Goal: Task Accomplishment & Management: Manage account settings

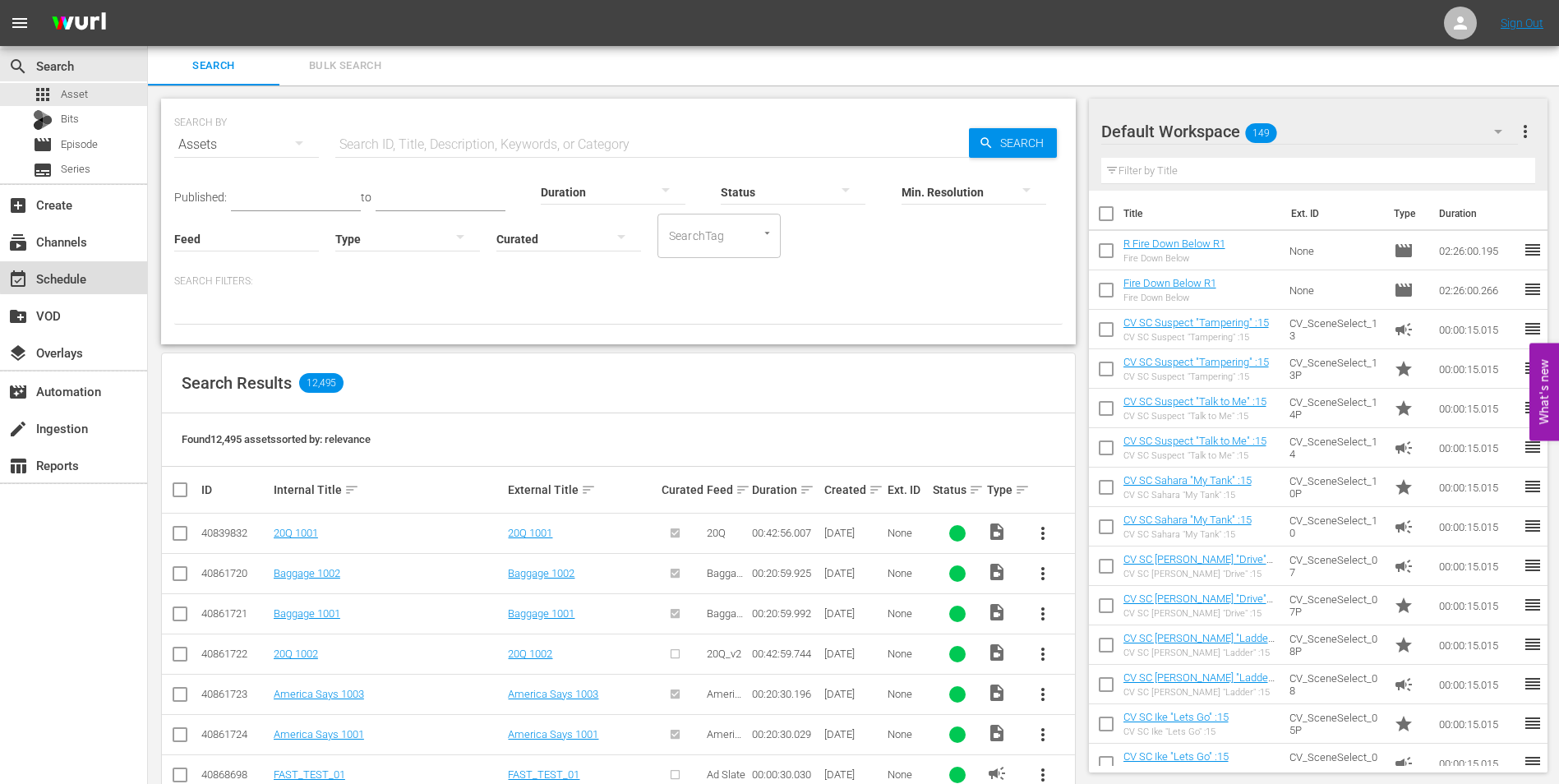
click at [87, 275] on div "event_available Schedule" at bounding box center [46, 276] width 92 height 14
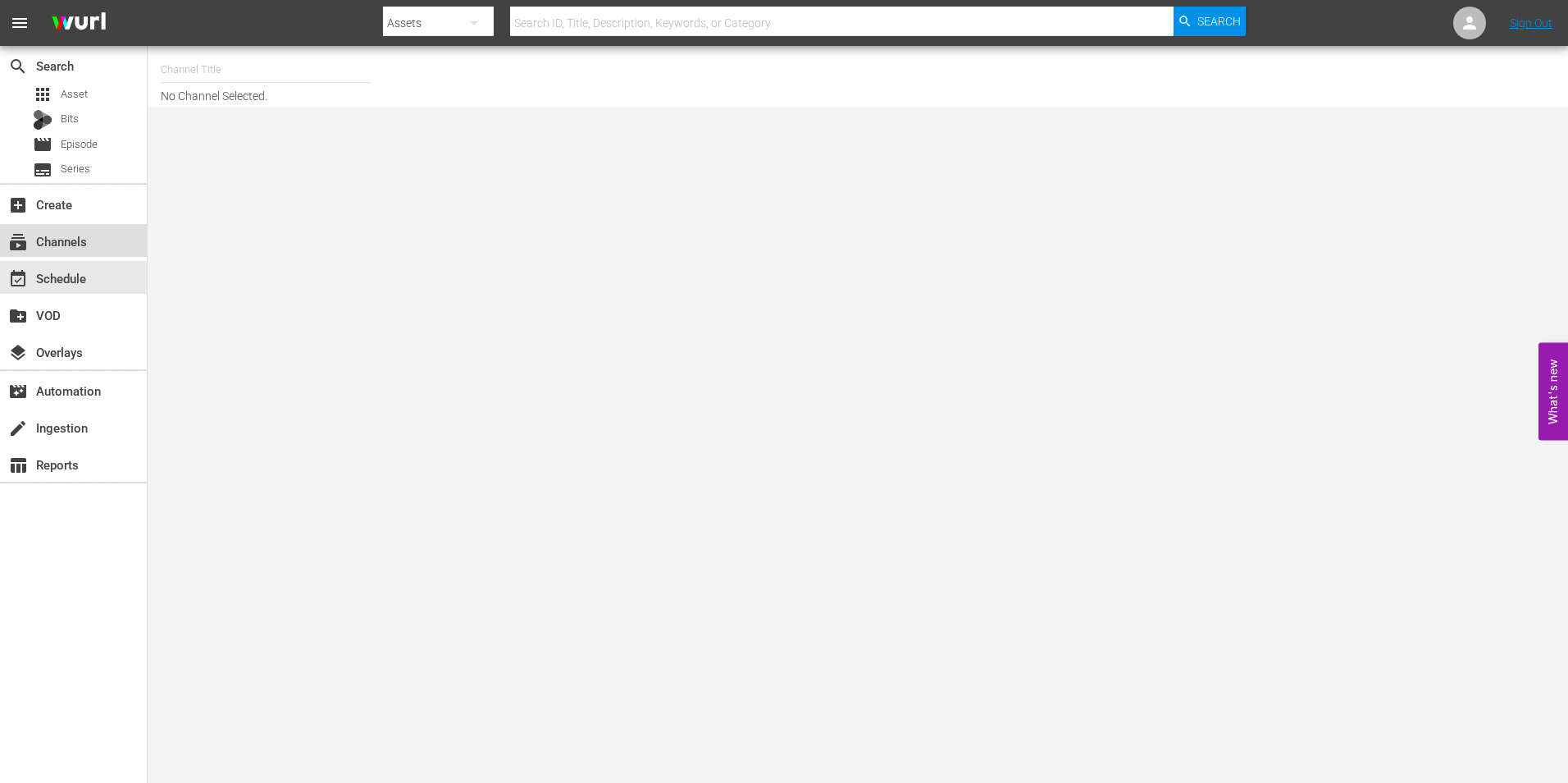
click at [84, 239] on div "subscriptions Channels" at bounding box center [46, 239] width 92 height 14
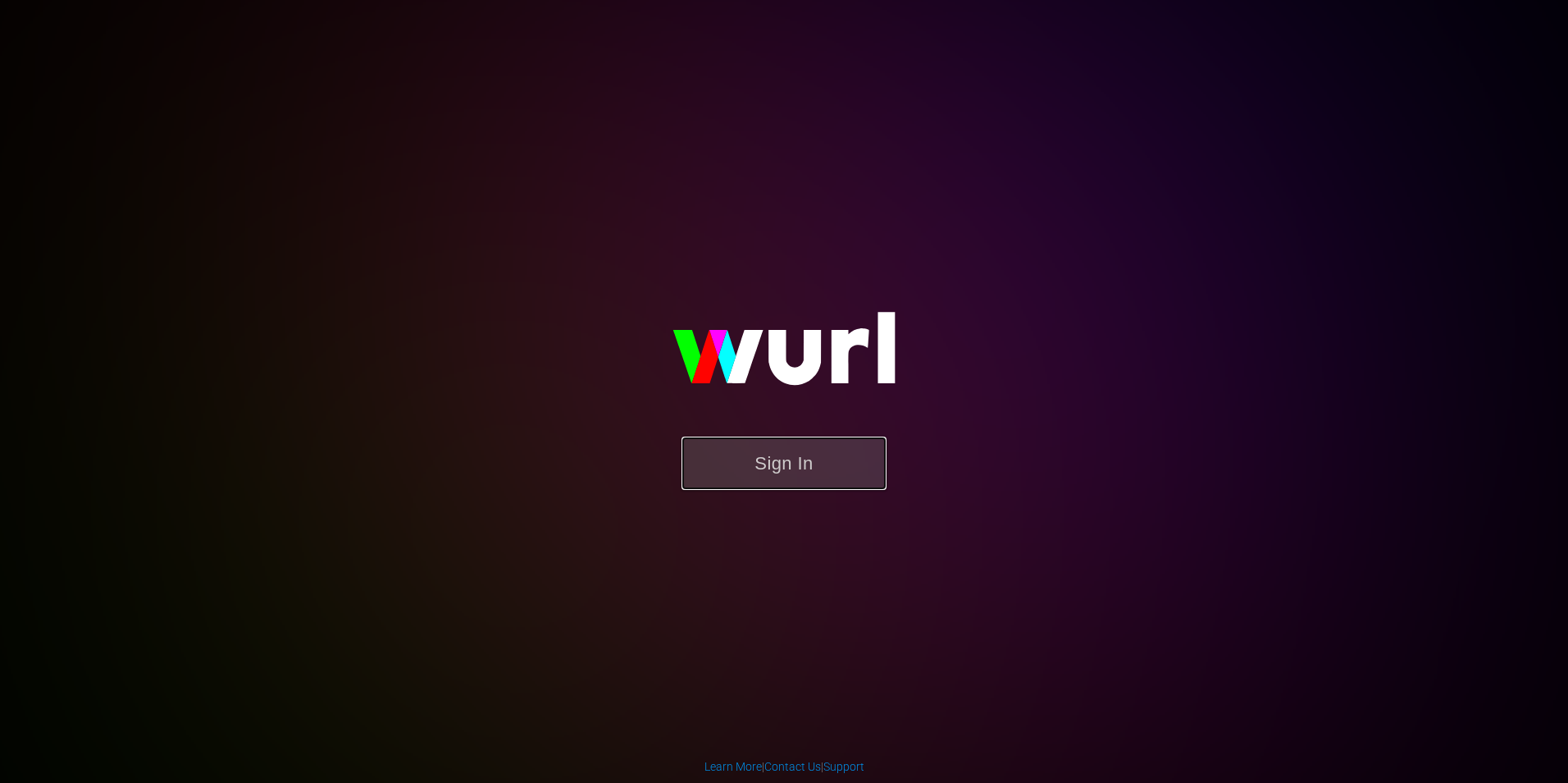
click at [763, 457] on button "Sign In" at bounding box center [784, 463] width 205 height 53
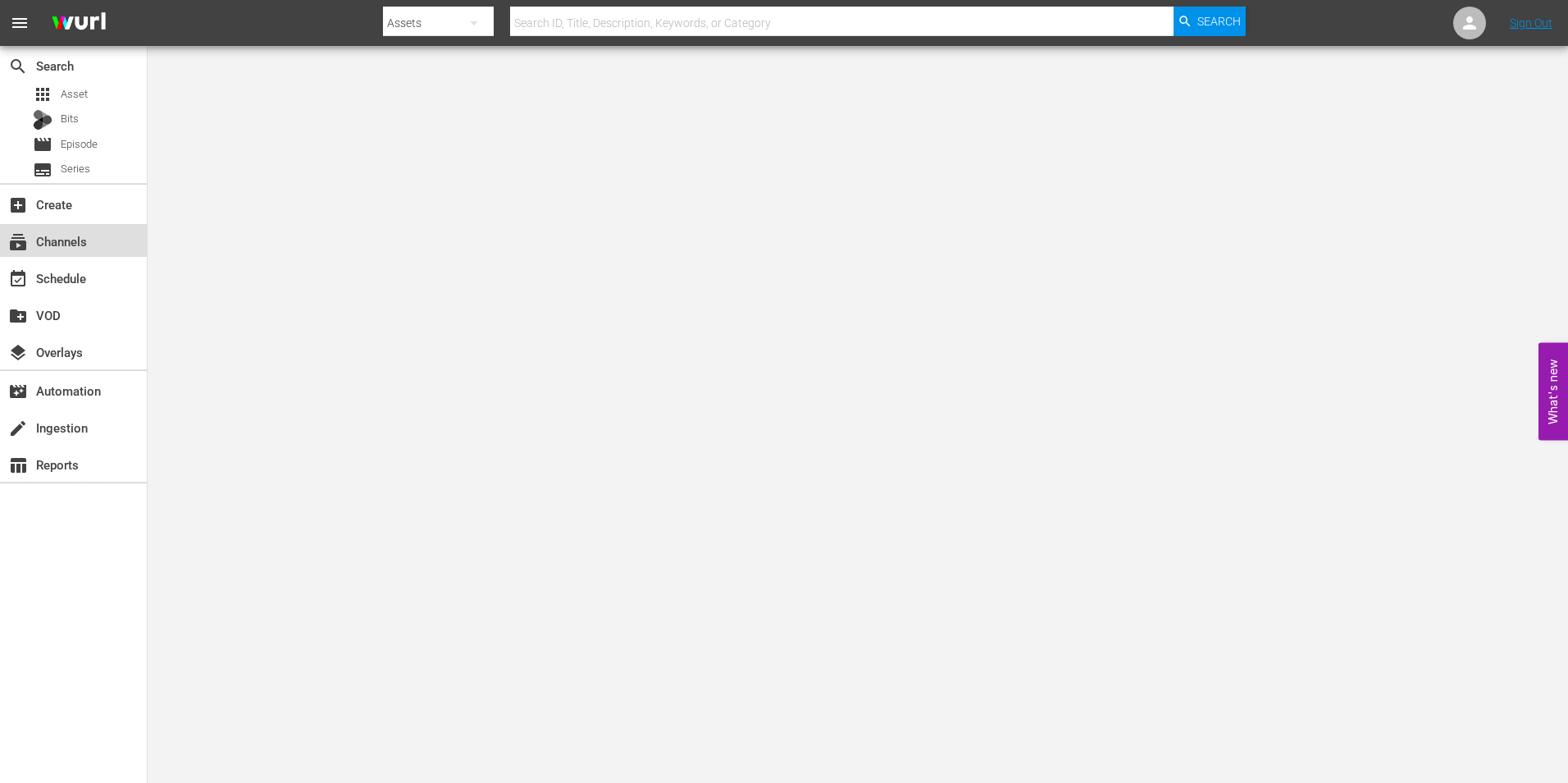
click at [53, 229] on div "subscriptions Channels" at bounding box center [73, 241] width 146 height 33
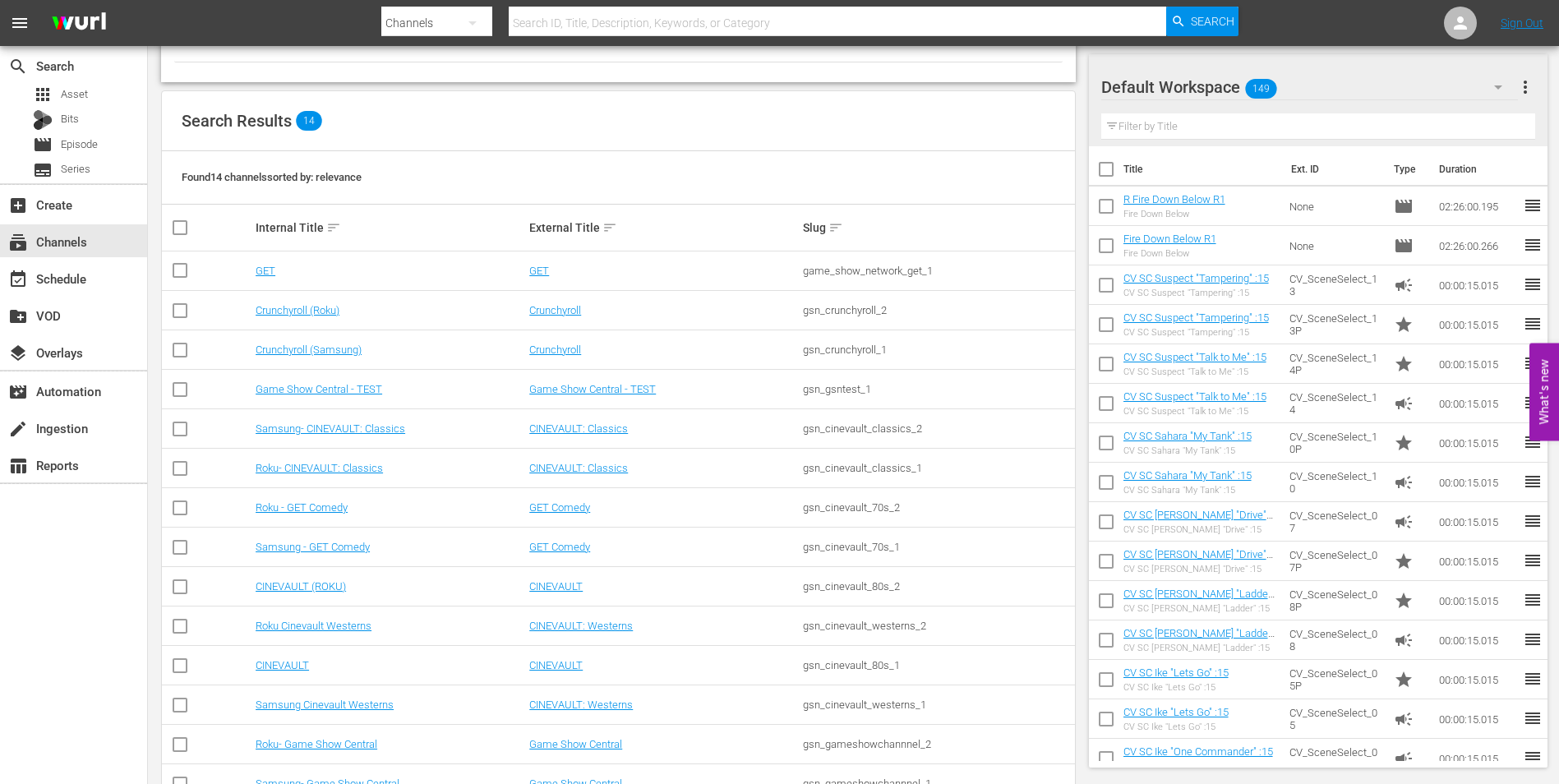
scroll to position [165, 0]
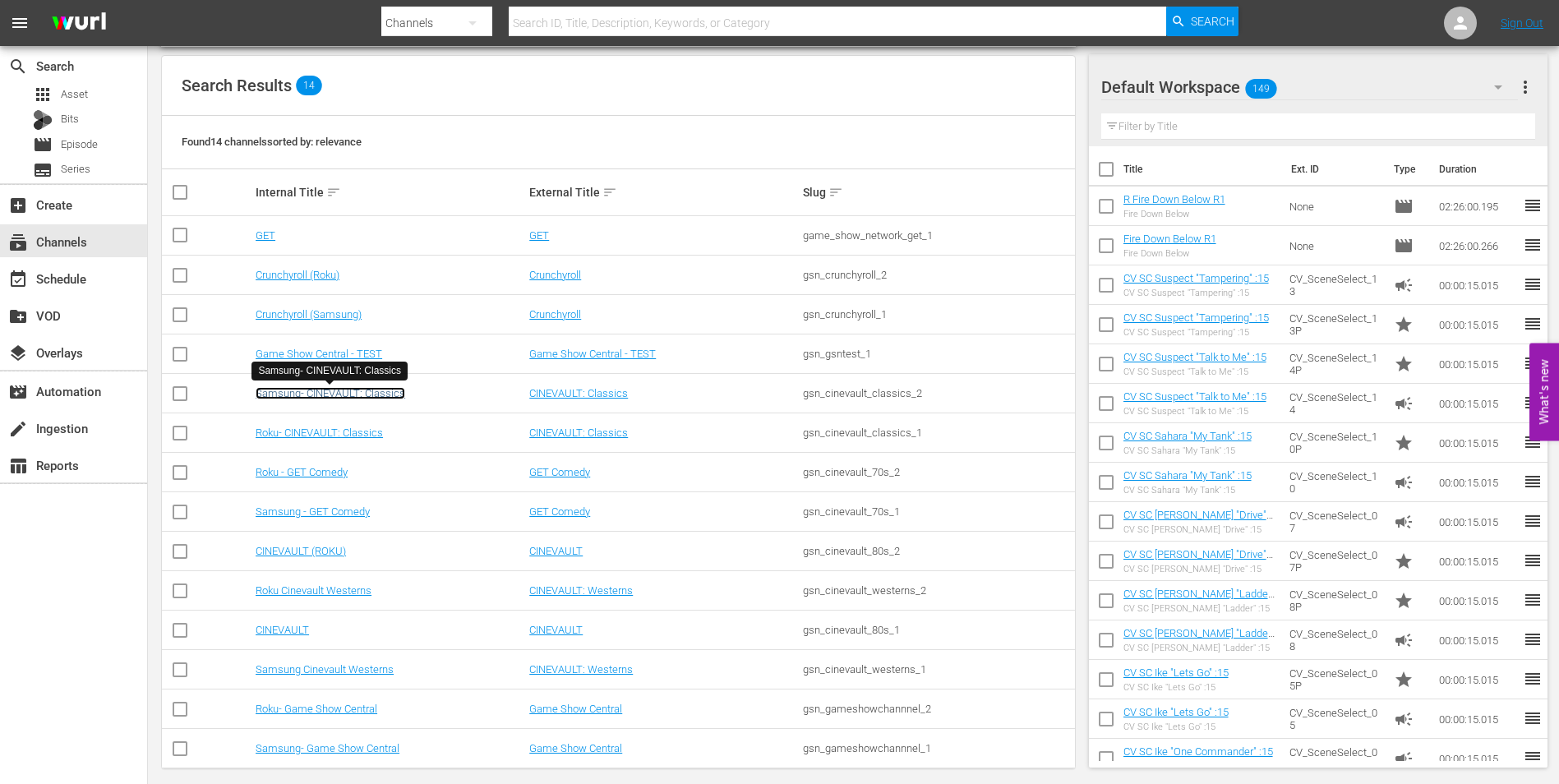
click at [349, 393] on link "Samsung- CINEVAULT: Classics" at bounding box center [330, 393] width 149 height 13
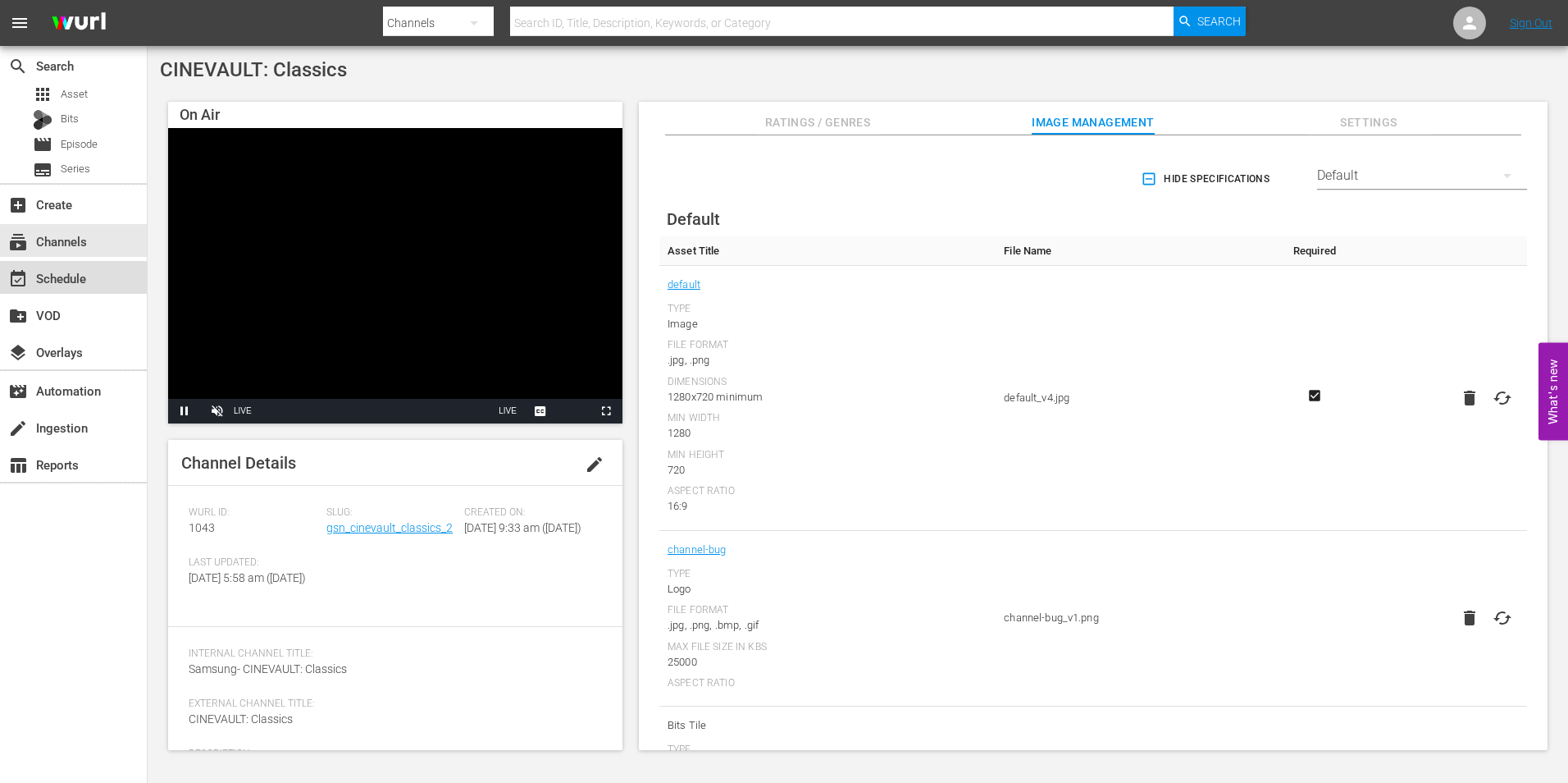
click at [78, 278] on div "event_available Schedule" at bounding box center [46, 276] width 92 height 14
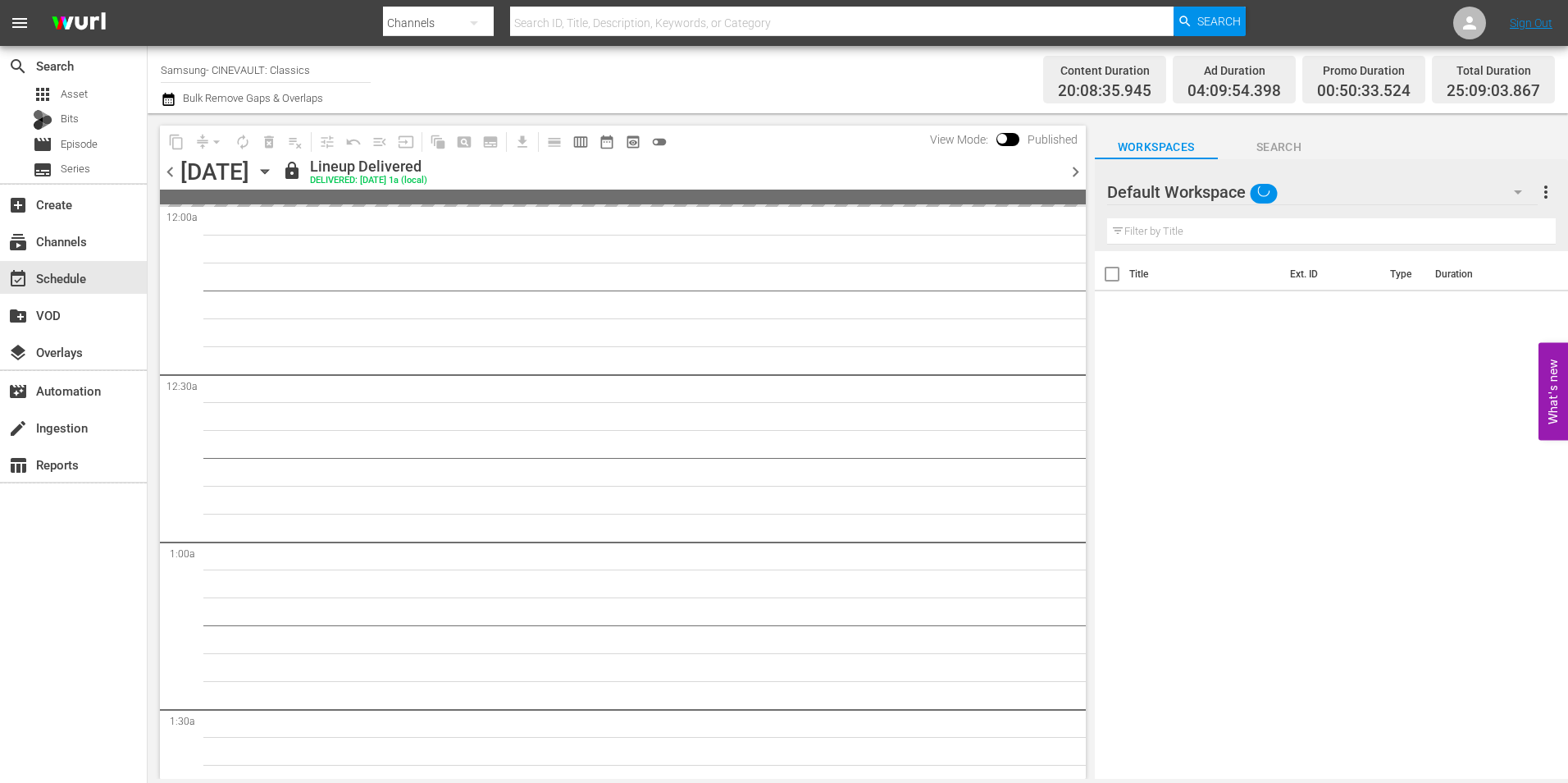
click at [1074, 175] on span "chevron_right" at bounding box center [1075, 172] width 21 height 21
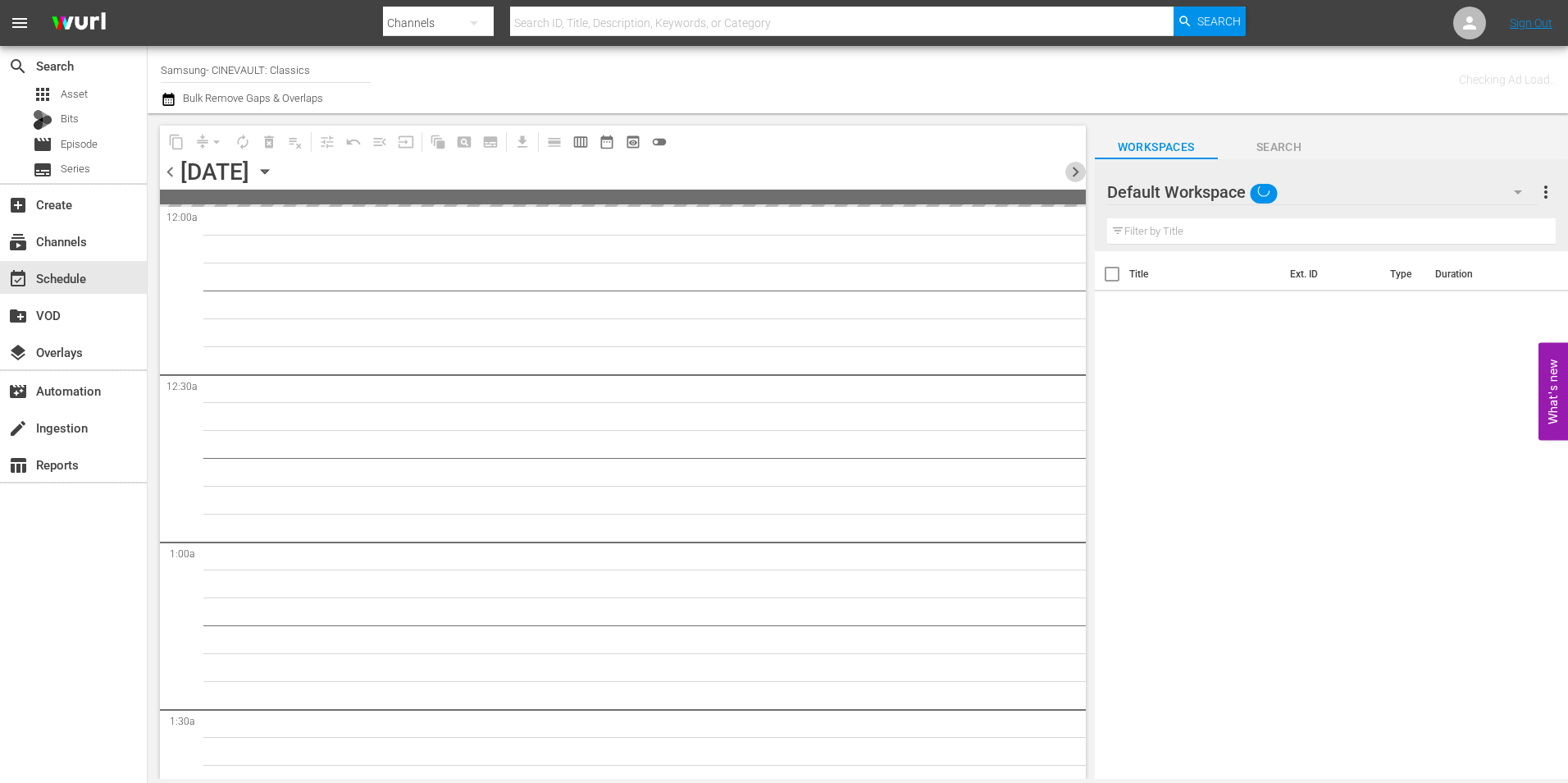
click at [1074, 175] on span "chevron_right" at bounding box center [1075, 172] width 21 height 21
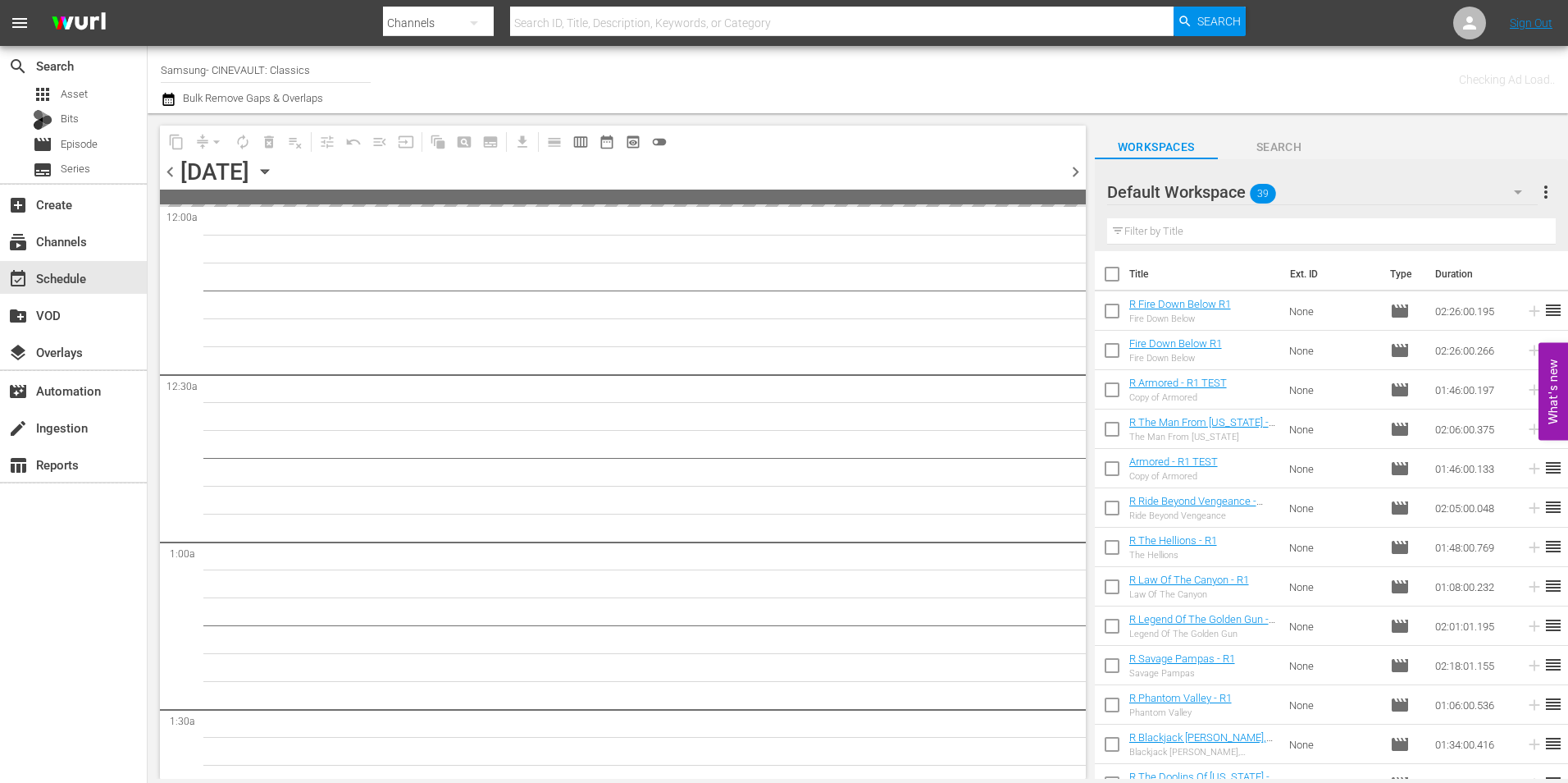
click at [1074, 175] on span "chevron_right" at bounding box center [1075, 172] width 21 height 21
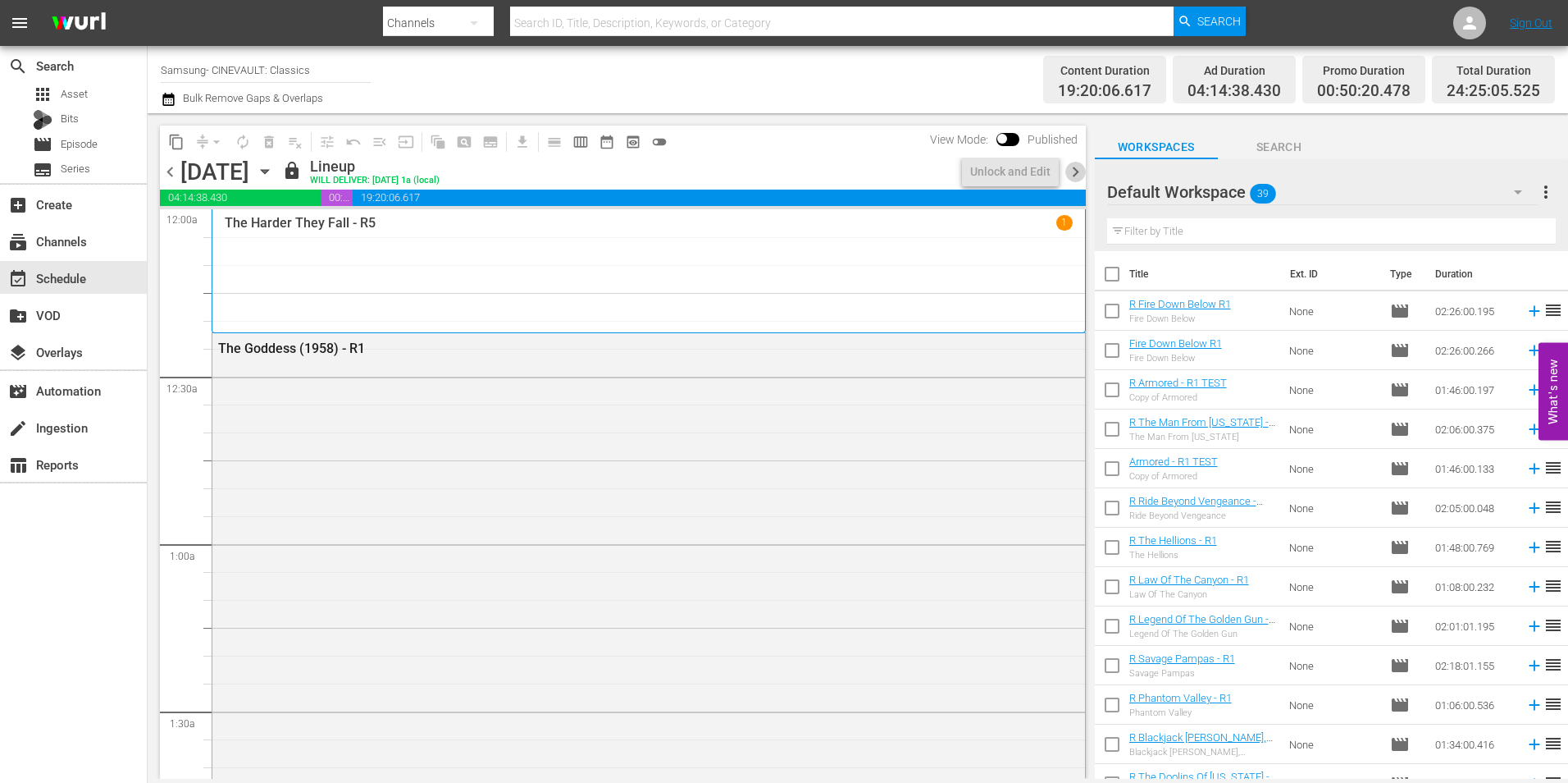
click at [1074, 175] on span "chevron_right" at bounding box center [1075, 172] width 21 height 21
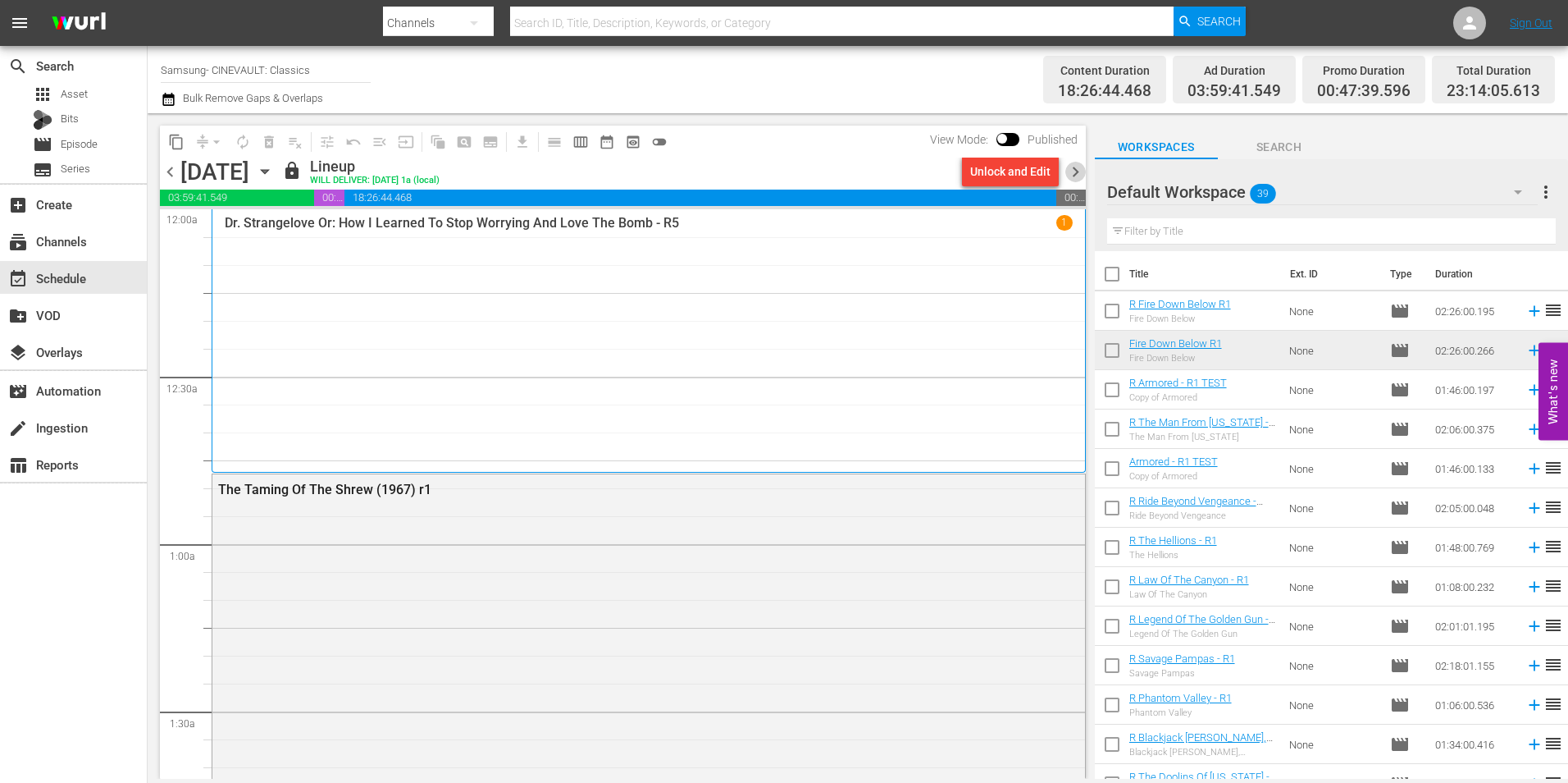
click at [1085, 173] on span "chevron_right" at bounding box center [1075, 172] width 21 height 21
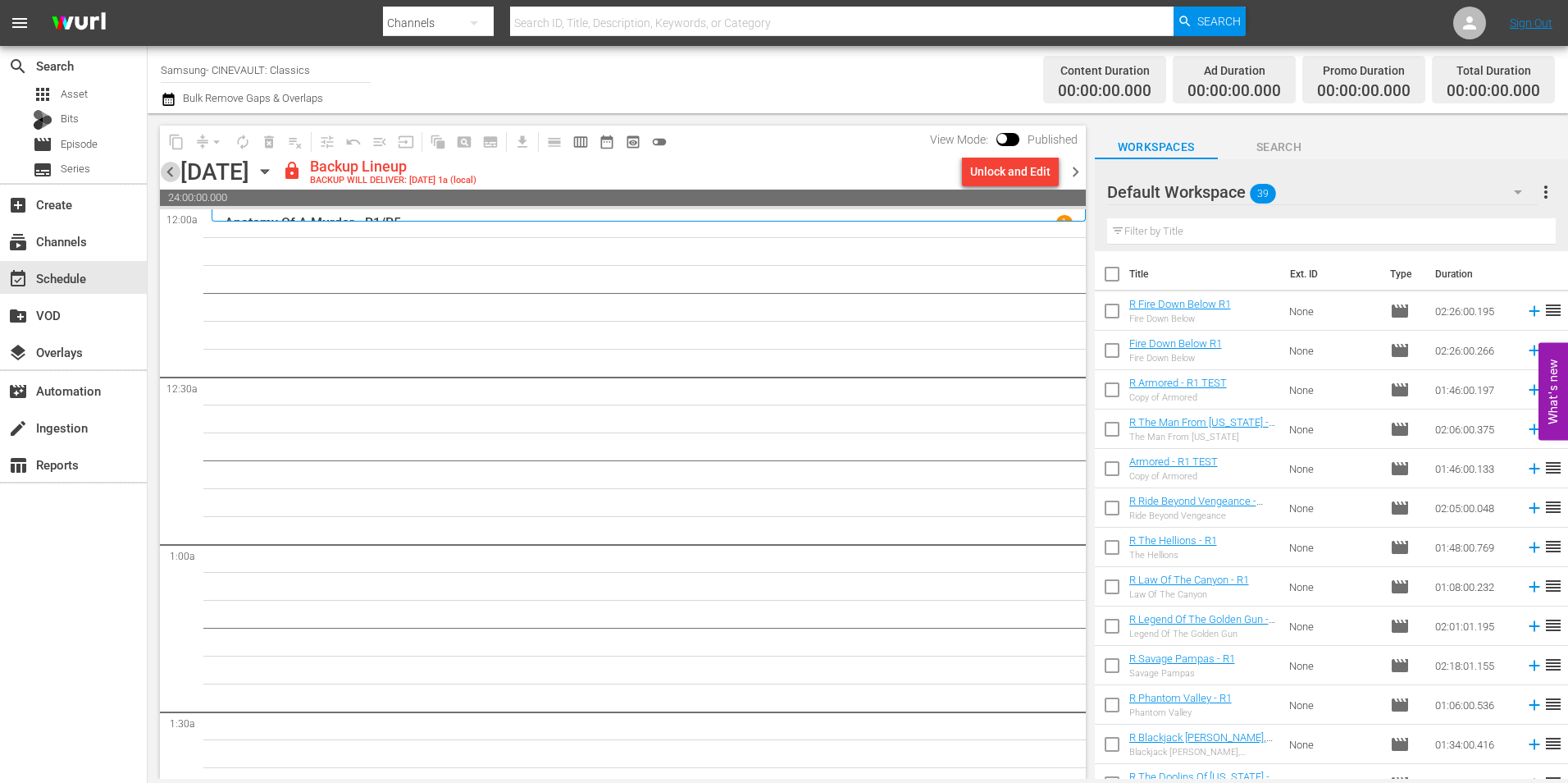
click at [164, 174] on span "chevron_left" at bounding box center [170, 172] width 21 height 21
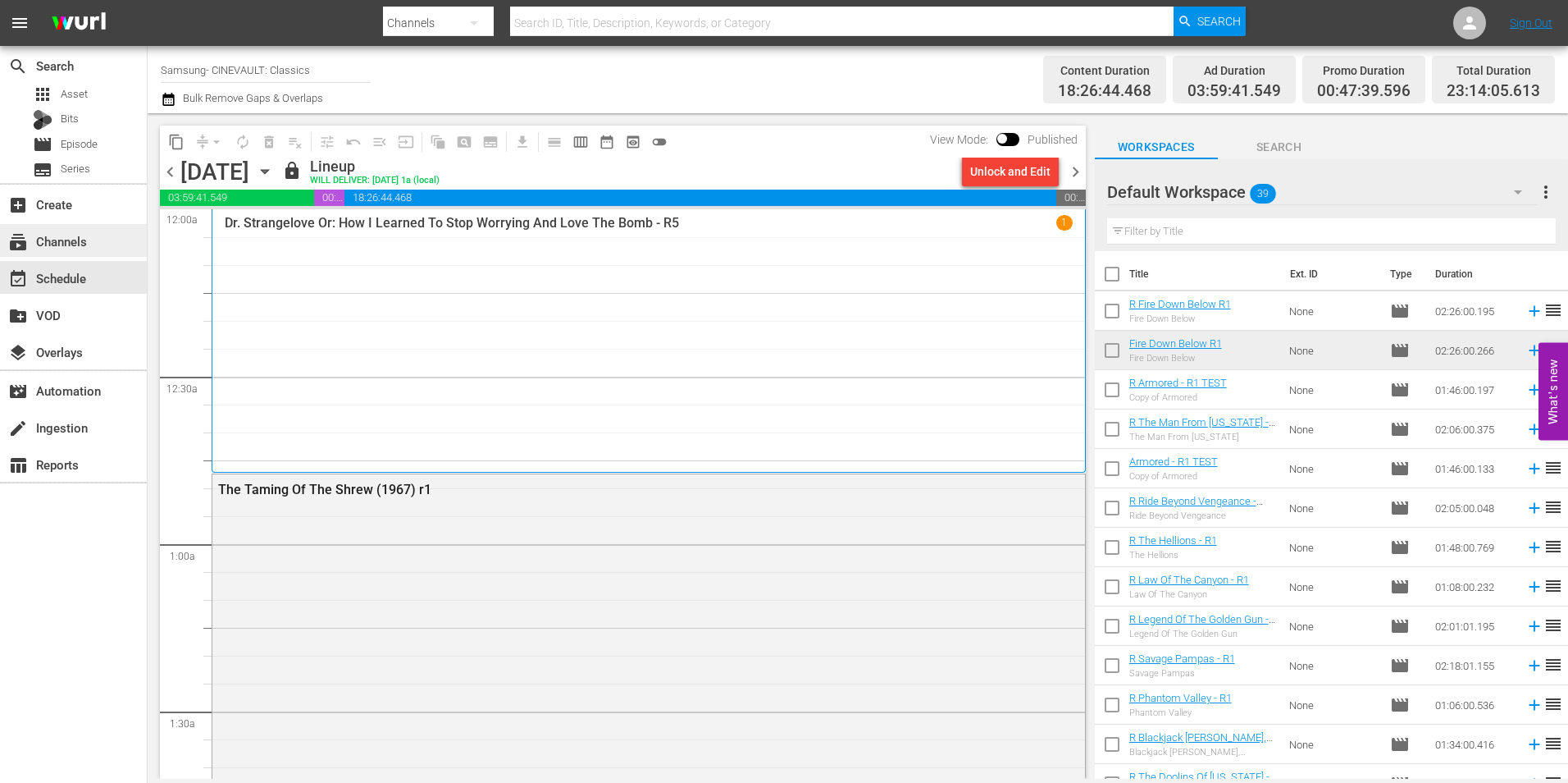
click at [75, 246] on div "subscriptions Channels" at bounding box center [46, 239] width 92 height 14
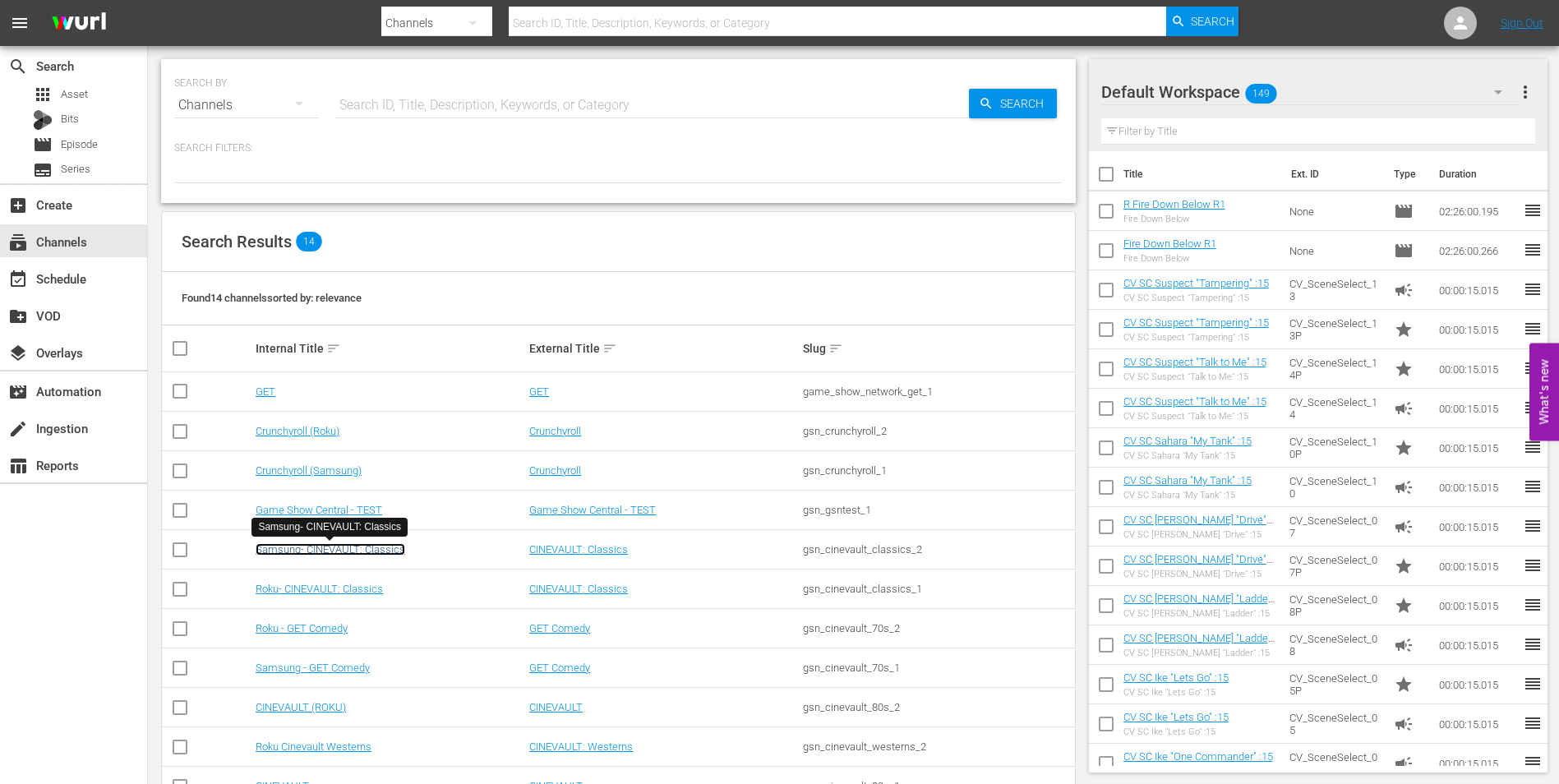
click at [303, 549] on link "Samsung- CINEVAULT: Classics" at bounding box center [330, 550] width 149 height 13
